Goal: Register for event/course

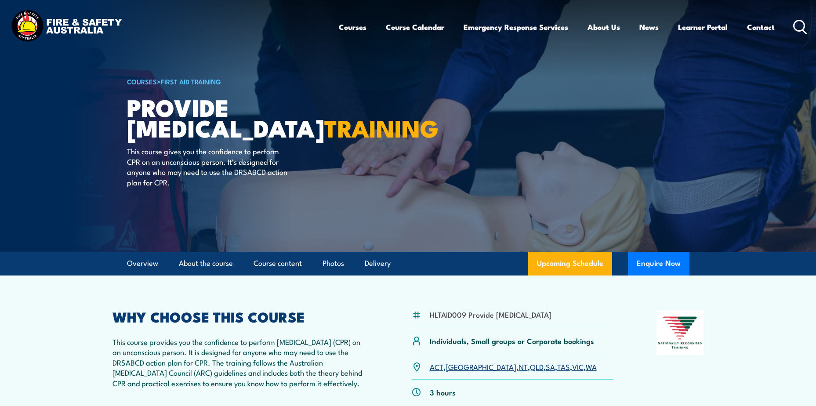
click at [530, 372] on link "QLD" at bounding box center [537, 366] width 14 height 11
